Goal: Find specific page/section: Find specific page/section

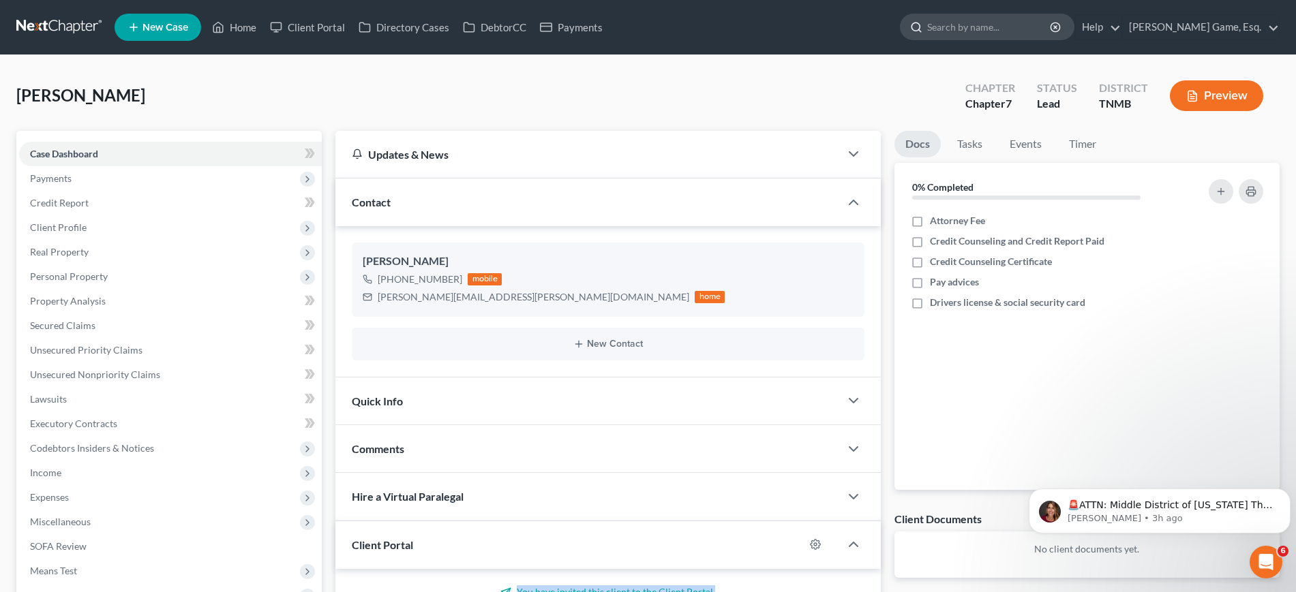
click at [986, 36] on input "search" at bounding box center [989, 26] width 125 height 25
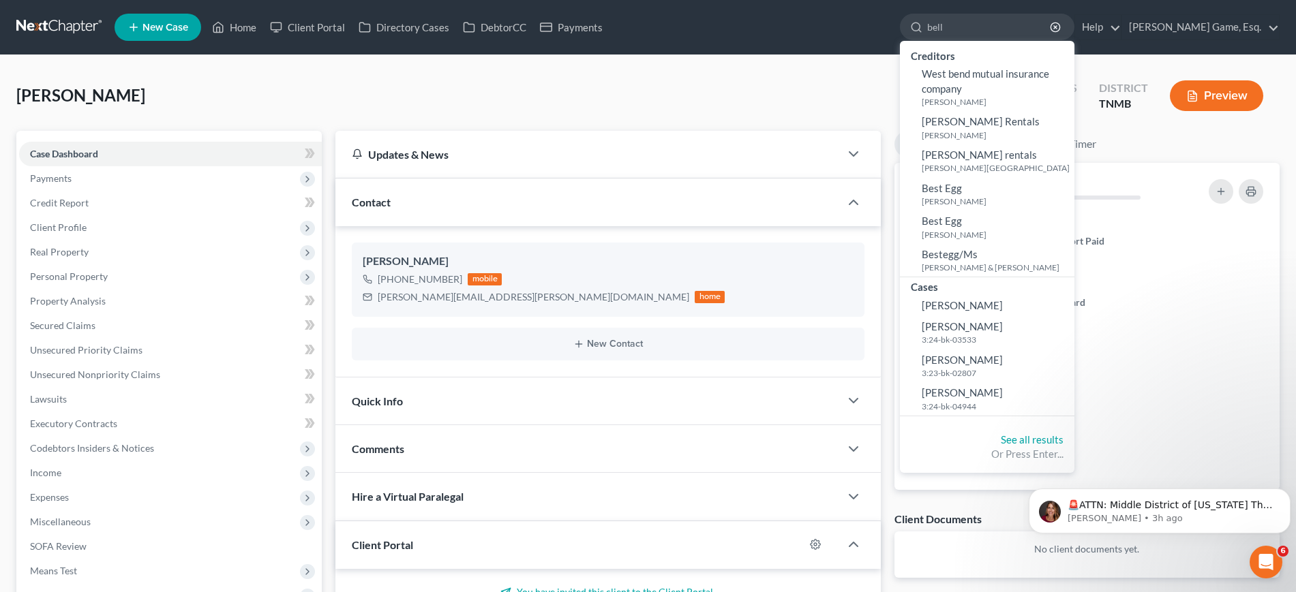
type input "bell"
click at [598, 116] on div "[PERSON_NAME] Upgraded Chapter Chapter 7 Status Lead District TNMB Preview" at bounding box center [647, 101] width 1263 height 59
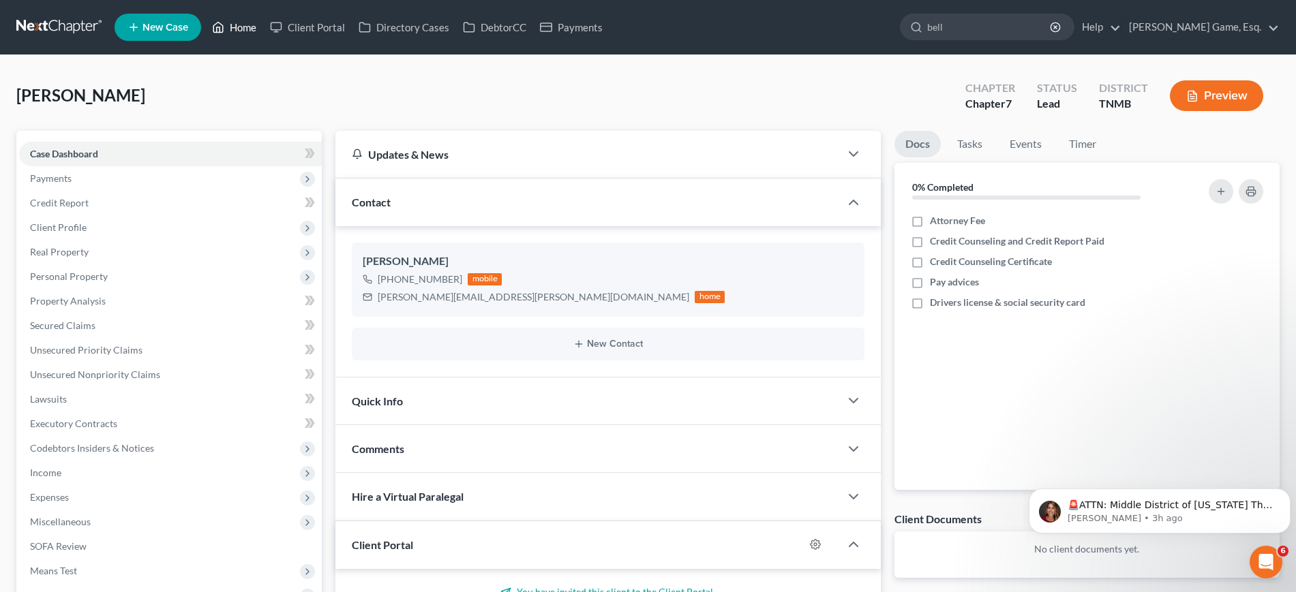
click at [263, 27] on link "Home" at bounding box center [234, 27] width 58 height 25
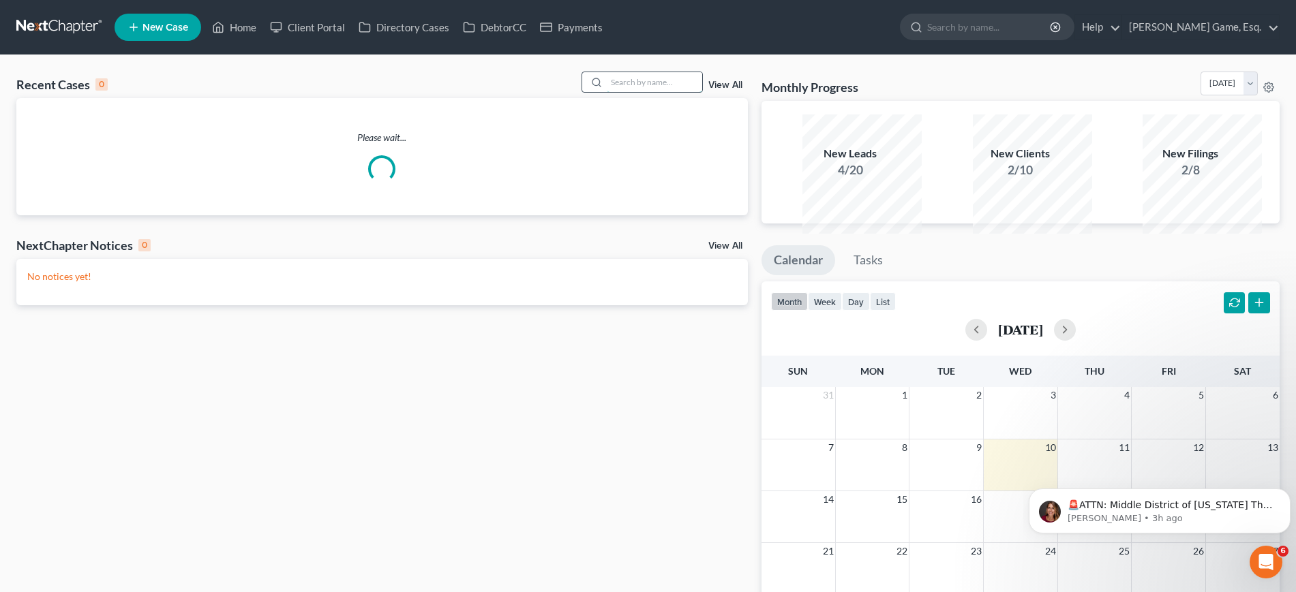
click at [623, 92] on input "search" at bounding box center [654, 82] width 95 height 20
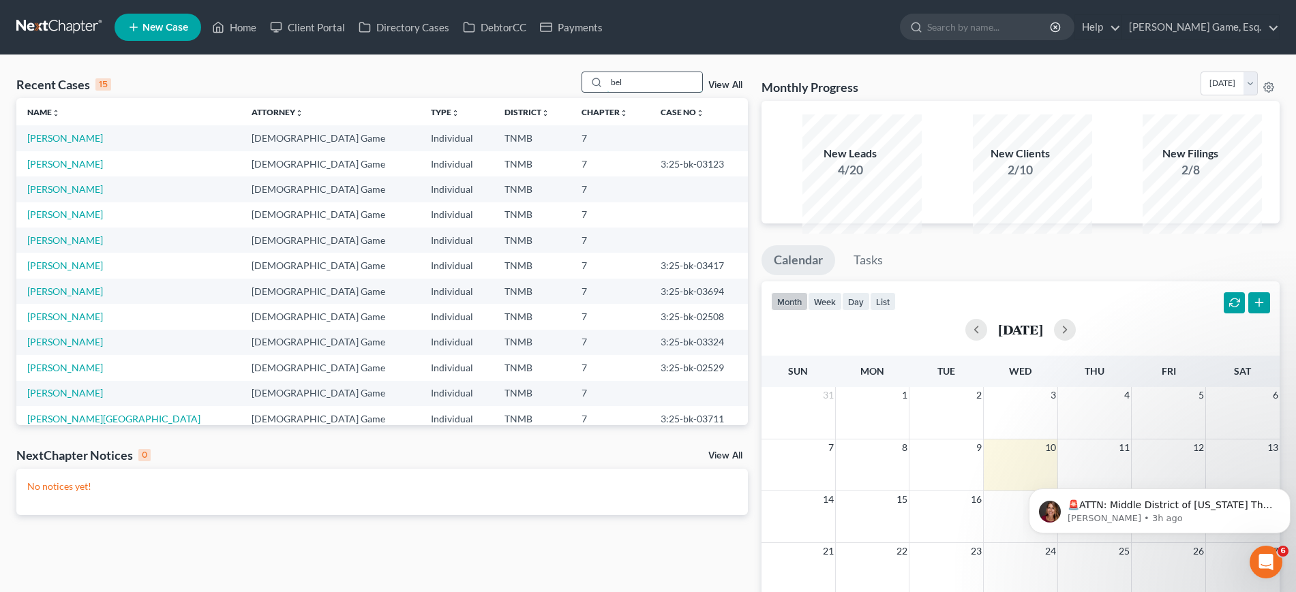
type input "bell"
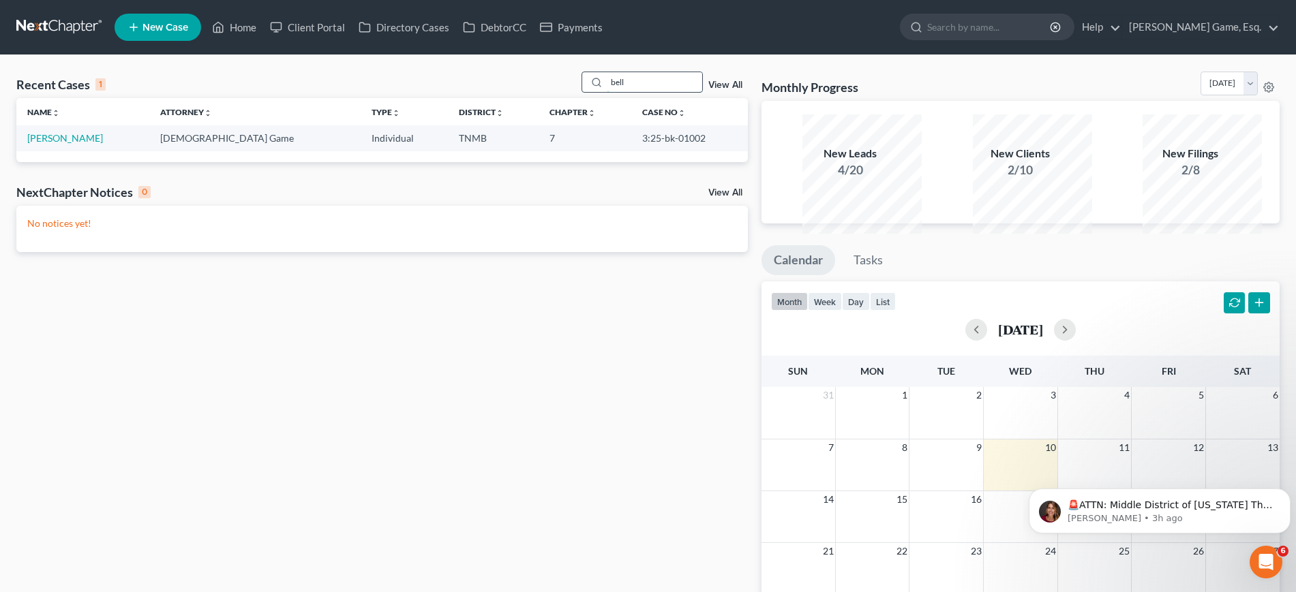
drag, startPoint x: 620, startPoint y: 100, endPoint x: 557, endPoint y: 101, distance: 62.7
click at [581, 93] on div "bell" at bounding box center [641, 82] width 121 height 21
type input "[PERSON_NAME]"
click at [92, 144] on link "[PERSON_NAME]" at bounding box center [65, 138] width 76 height 12
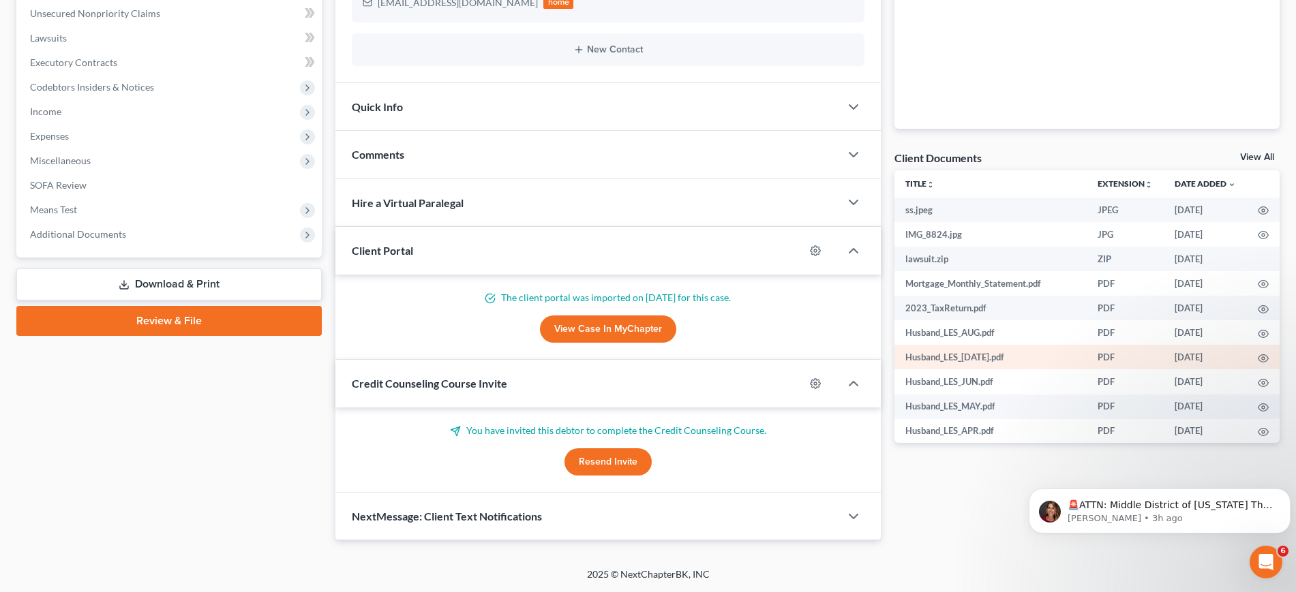
scroll to position [505, 0]
click at [158, 243] on span "Additional Documents" at bounding box center [170, 234] width 303 height 25
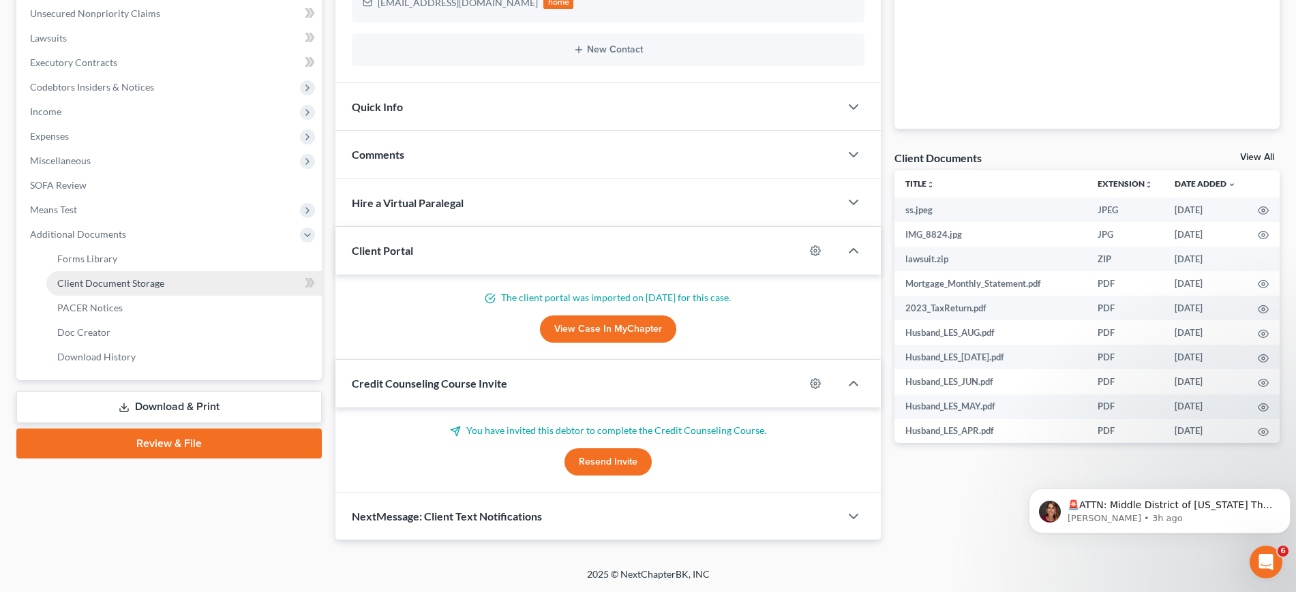
click at [164, 289] on span "Client Document Storage" at bounding box center [110, 283] width 107 height 12
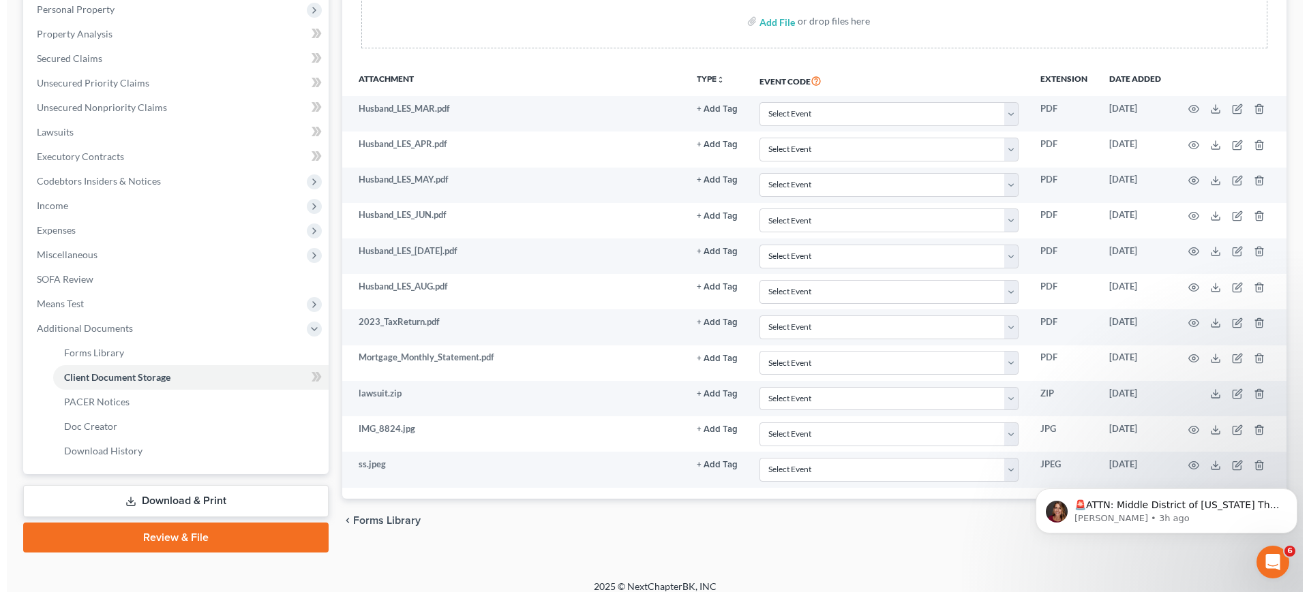
scroll to position [426, 0]
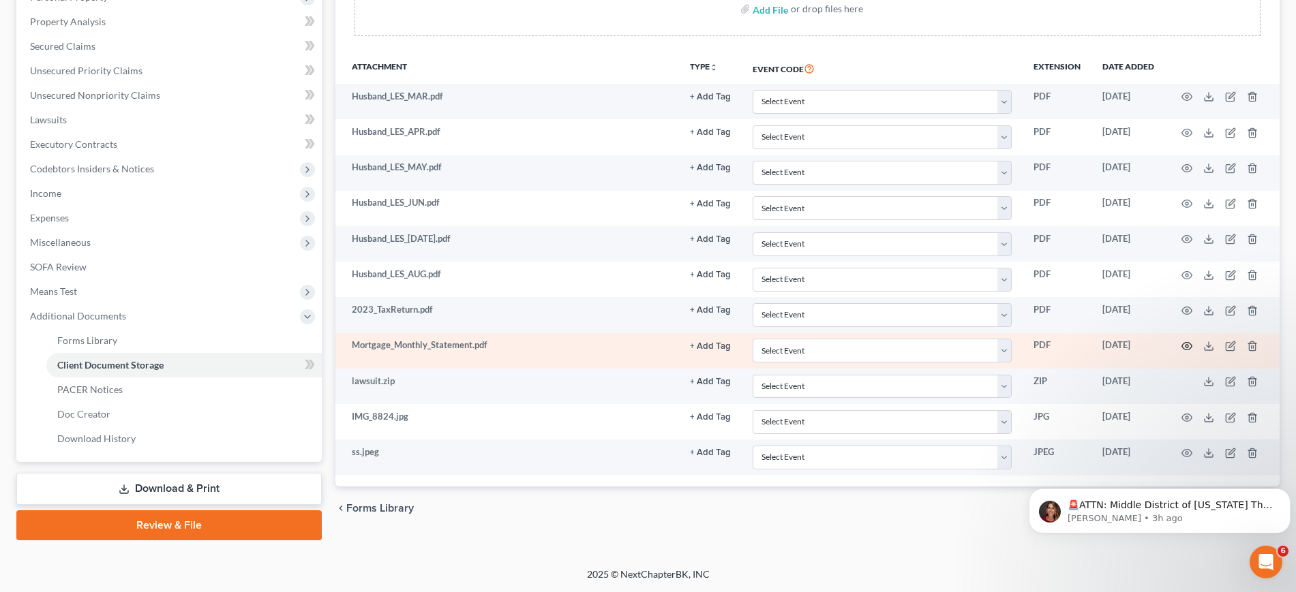
click at [1185, 348] on circle "button" at bounding box center [1186, 346] width 3 height 3
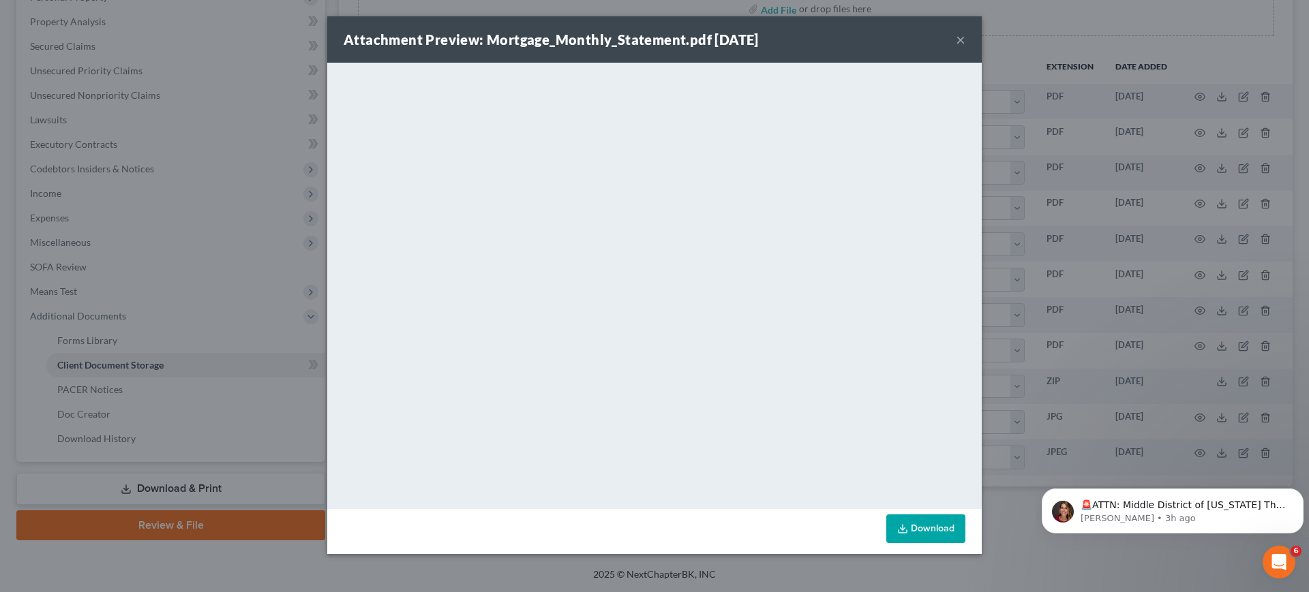
click at [965, 48] on button "×" at bounding box center [961, 39] width 10 height 16
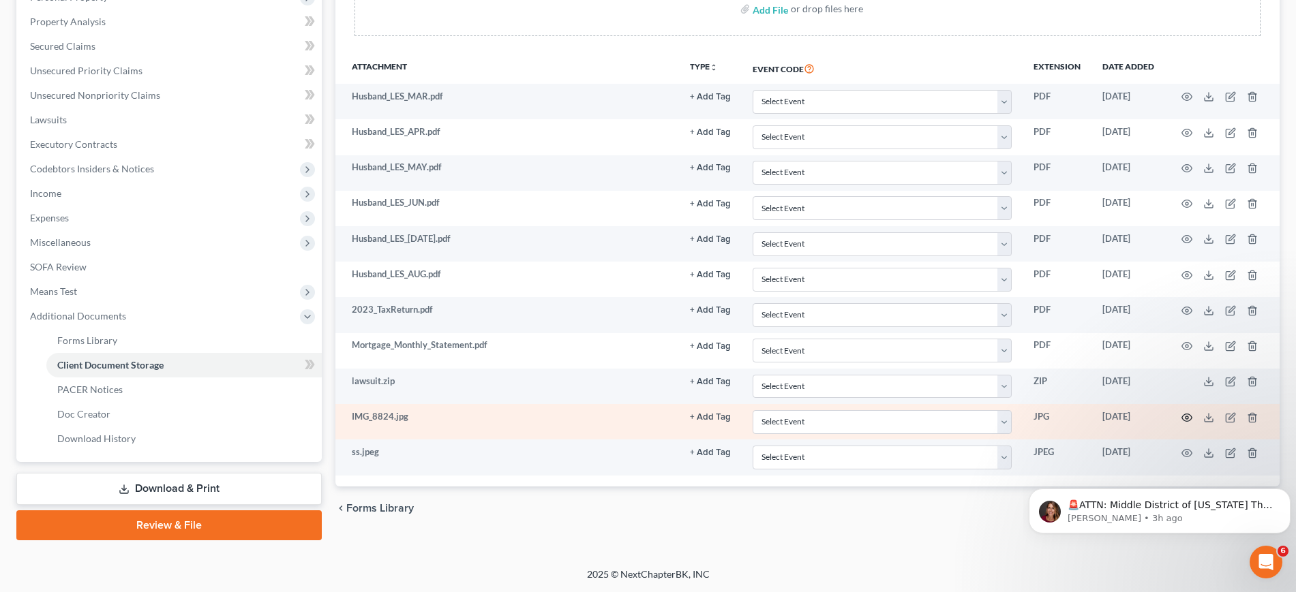
click at [1182, 421] on icon "button" at bounding box center [1187, 417] width 10 height 7
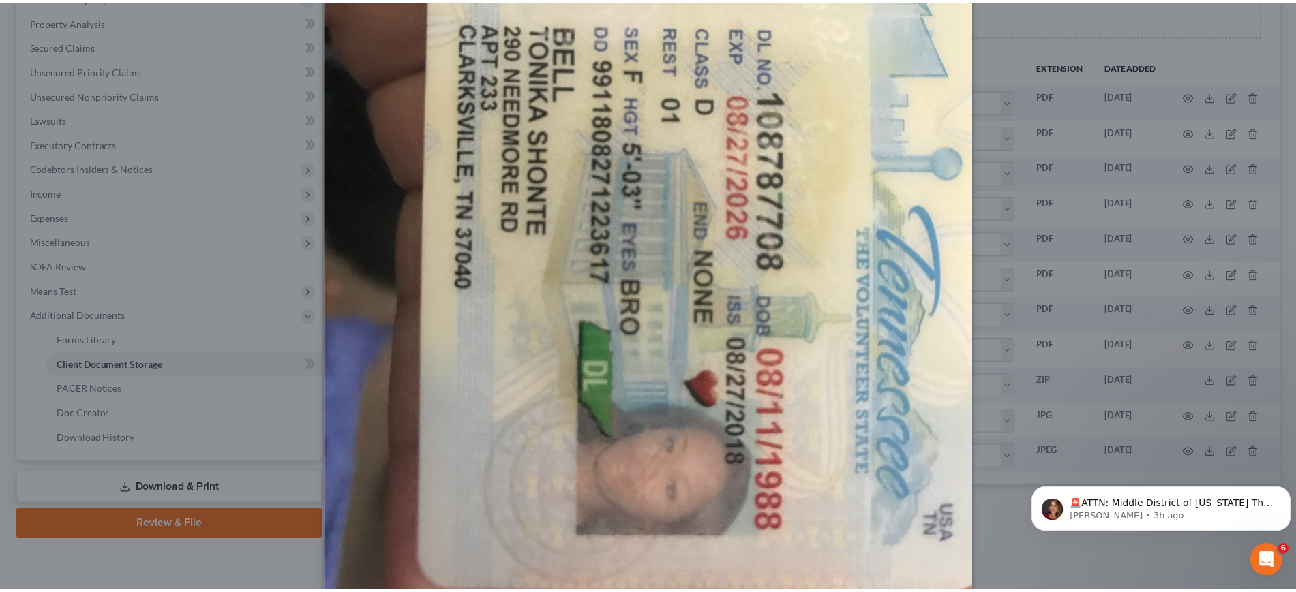
scroll to position [0, 0]
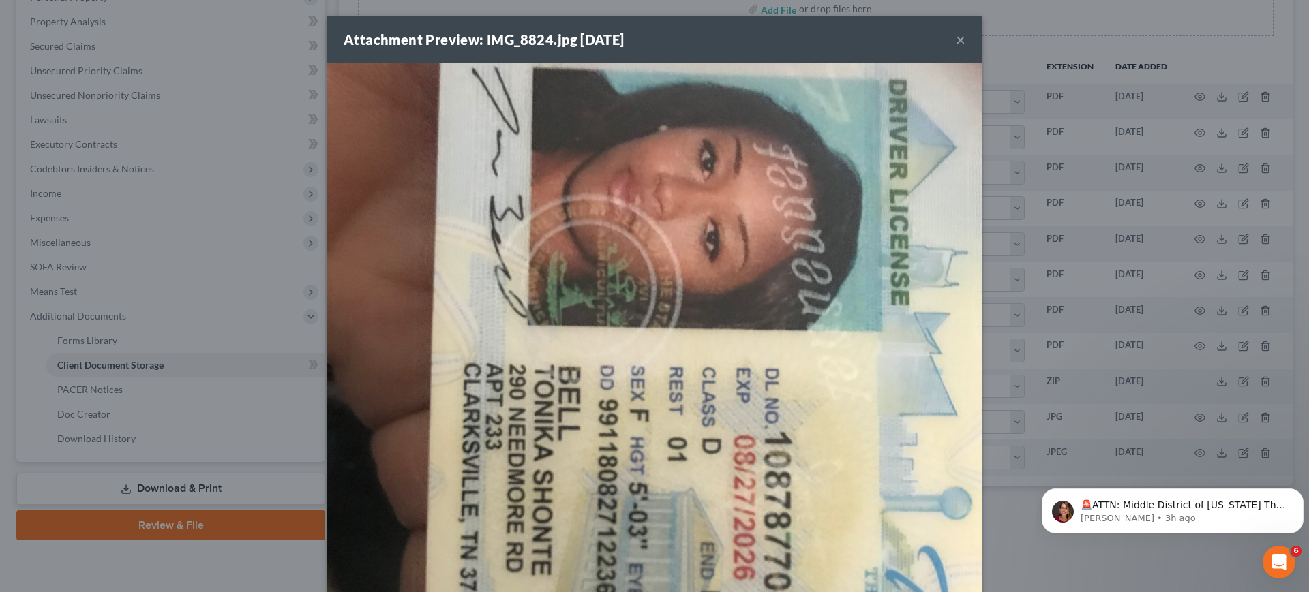
click at [965, 47] on button "×" at bounding box center [961, 39] width 10 height 16
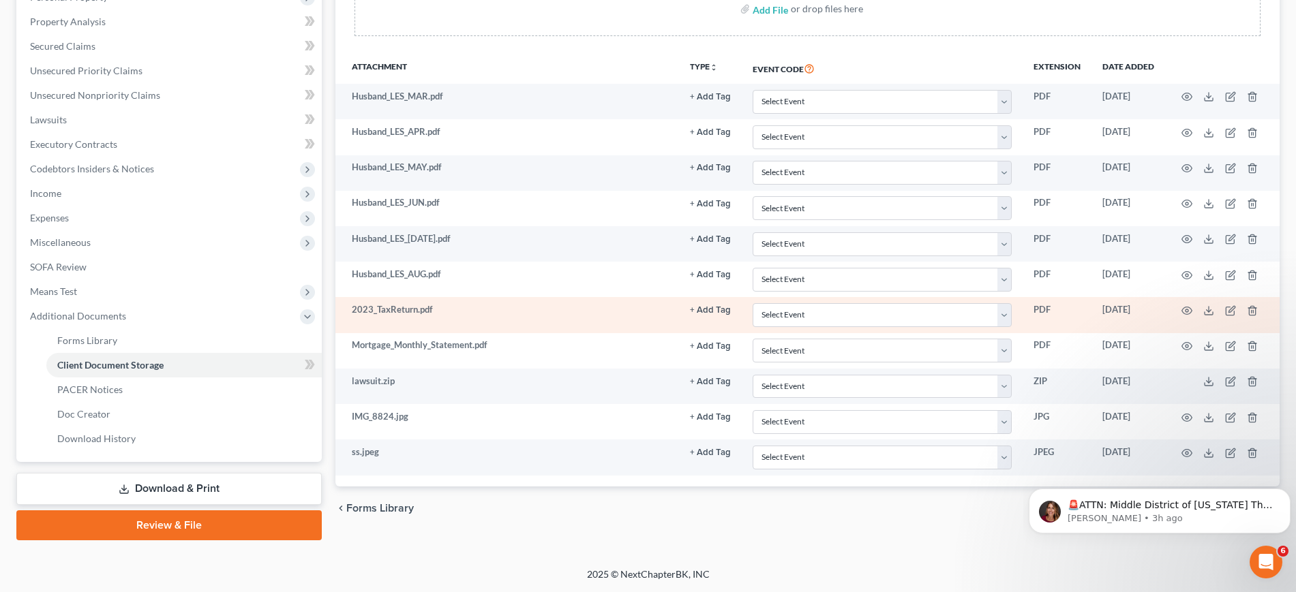
scroll to position [426, 0]
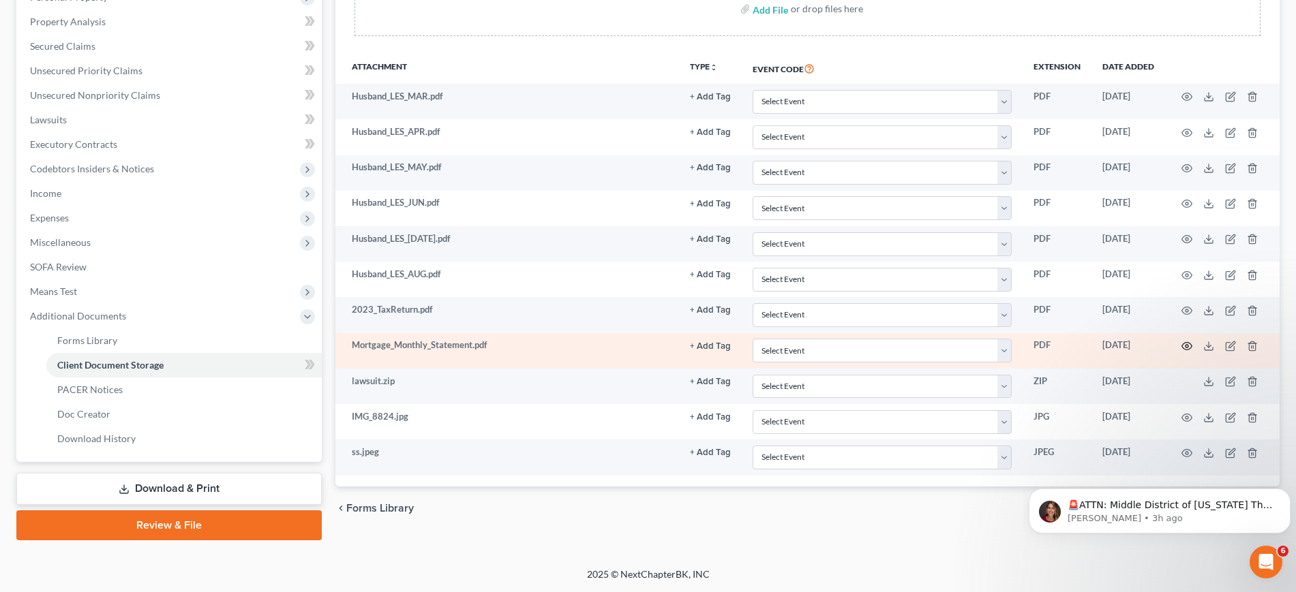
click at [1182, 349] on icon "button" at bounding box center [1187, 346] width 10 height 7
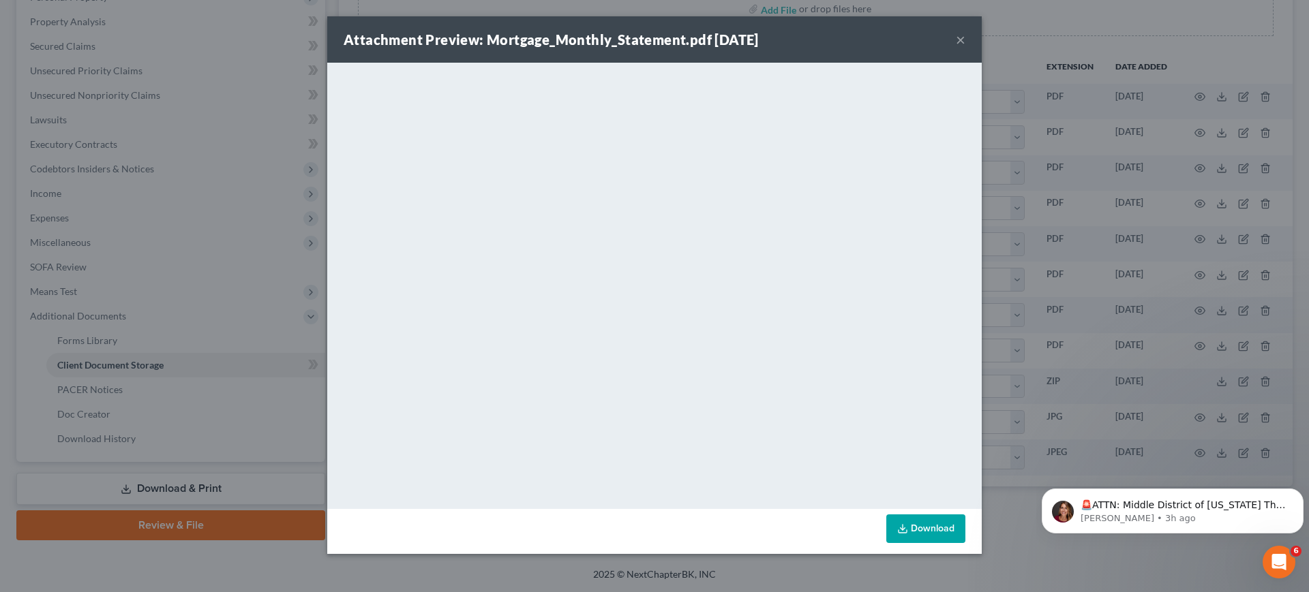
click at [965, 48] on button "×" at bounding box center [961, 39] width 10 height 16
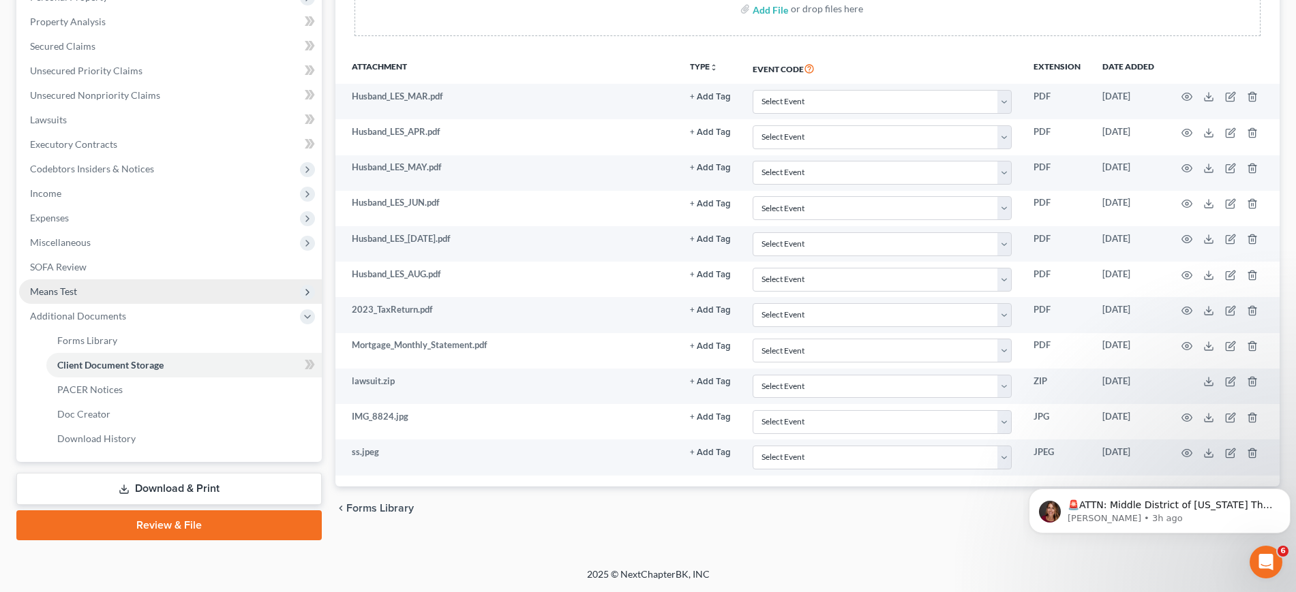
scroll to position [0, 0]
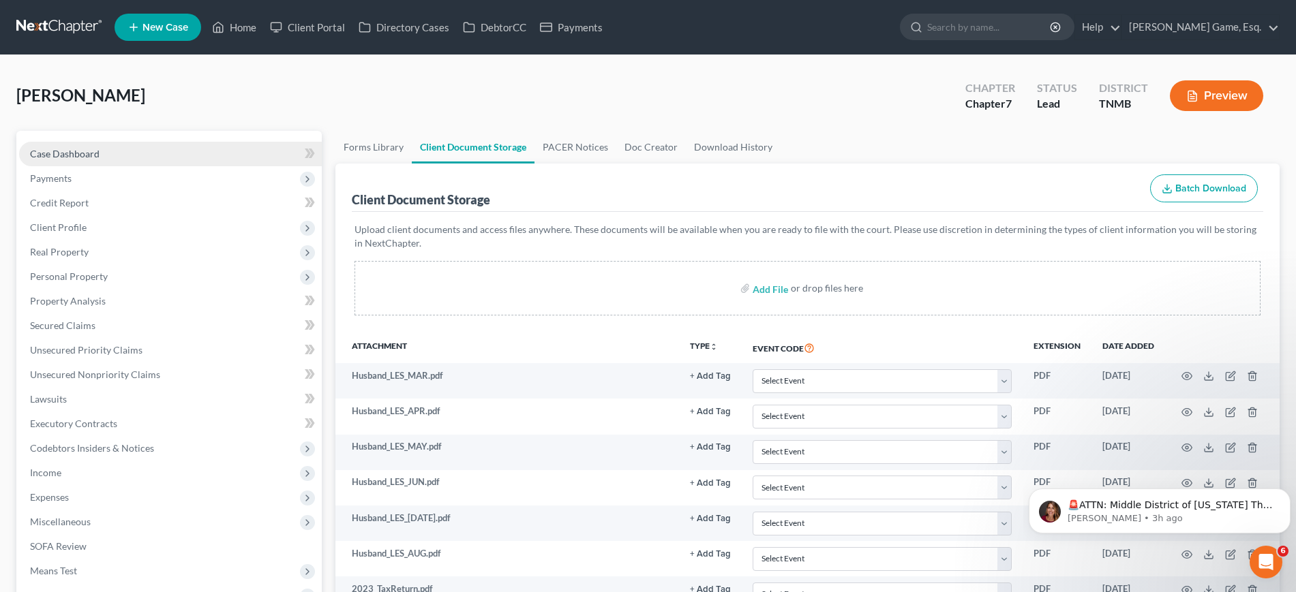
click at [129, 166] on link "Case Dashboard" at bounding box center [170, 154] width 303 height 25
